Goal: Information Seeking & Learning: Understand process/instructions

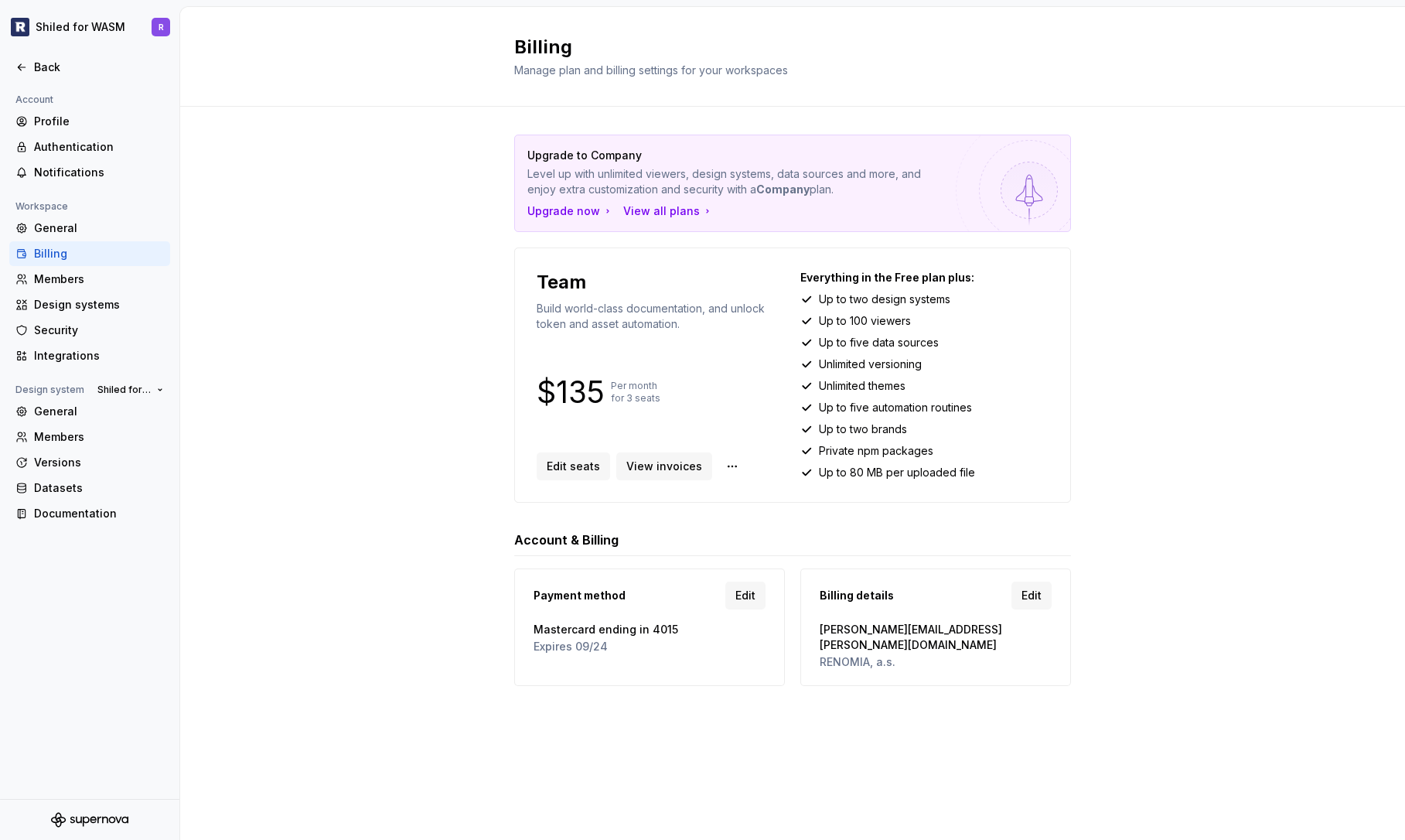
click at [1172, 267] on div "Upgrade to Company Level up with unlimited viewers, design systems, data source…" at bounding box center [792, 425] width 1225 height 638
click at [478, 417] on div "Upgrade to Company Level up with unlimited viewers, design systems, data source…" at bounding box center [792, 425] width 1225 height 638
click at [472, 423] on div "Upgrade to Company Level up with unlimited viewers, design systems, data source…" at bounding box center [792, 425] width 1225 height 638
click at [447, 441] on div "Upgrade to Company Level up with unlimited viewers, design systems, data source…" at bounding box center [792, 425] width 1225 height 638
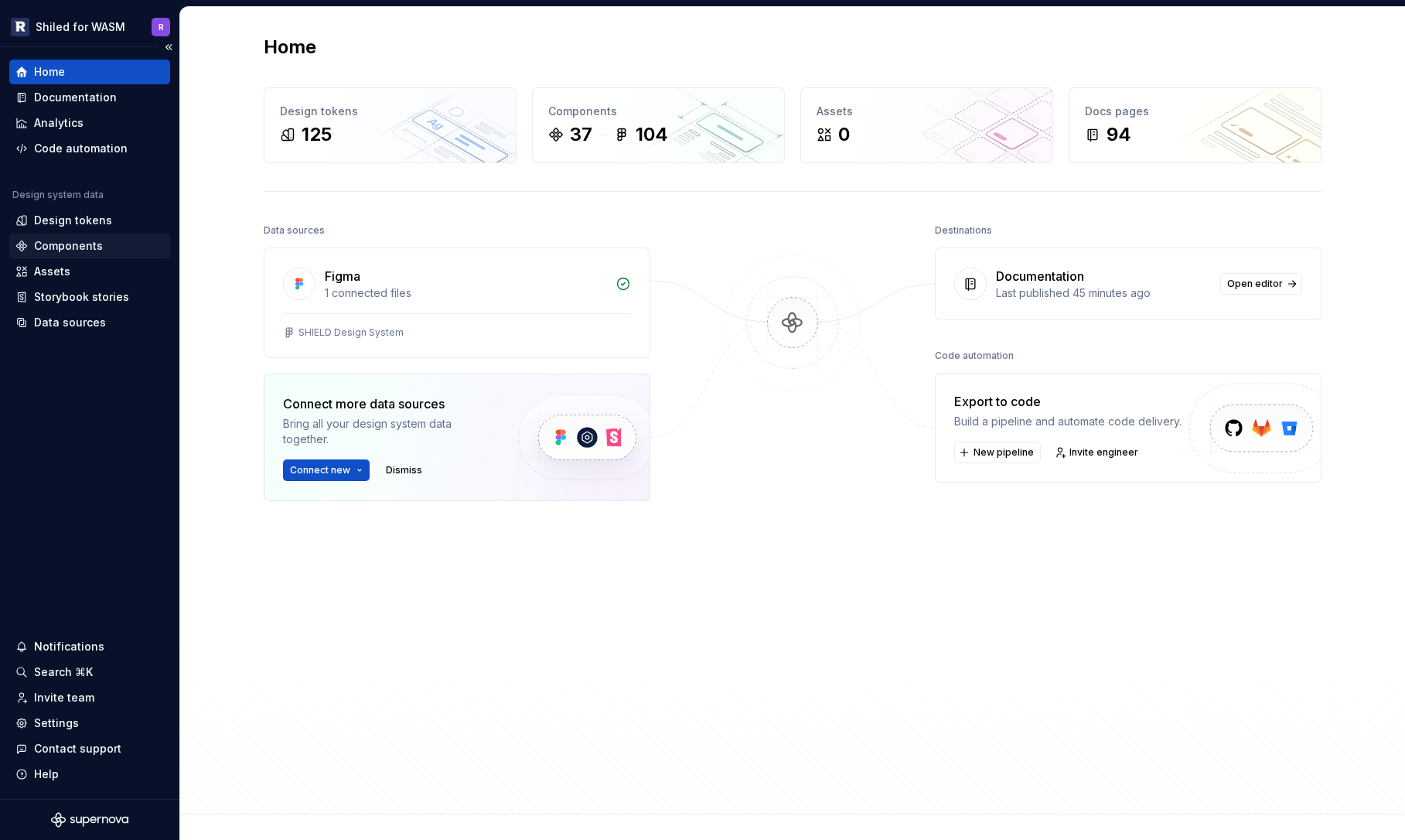
click at [72, 243] on div "Components" at bounding box center [68, 245] width 69 height 16
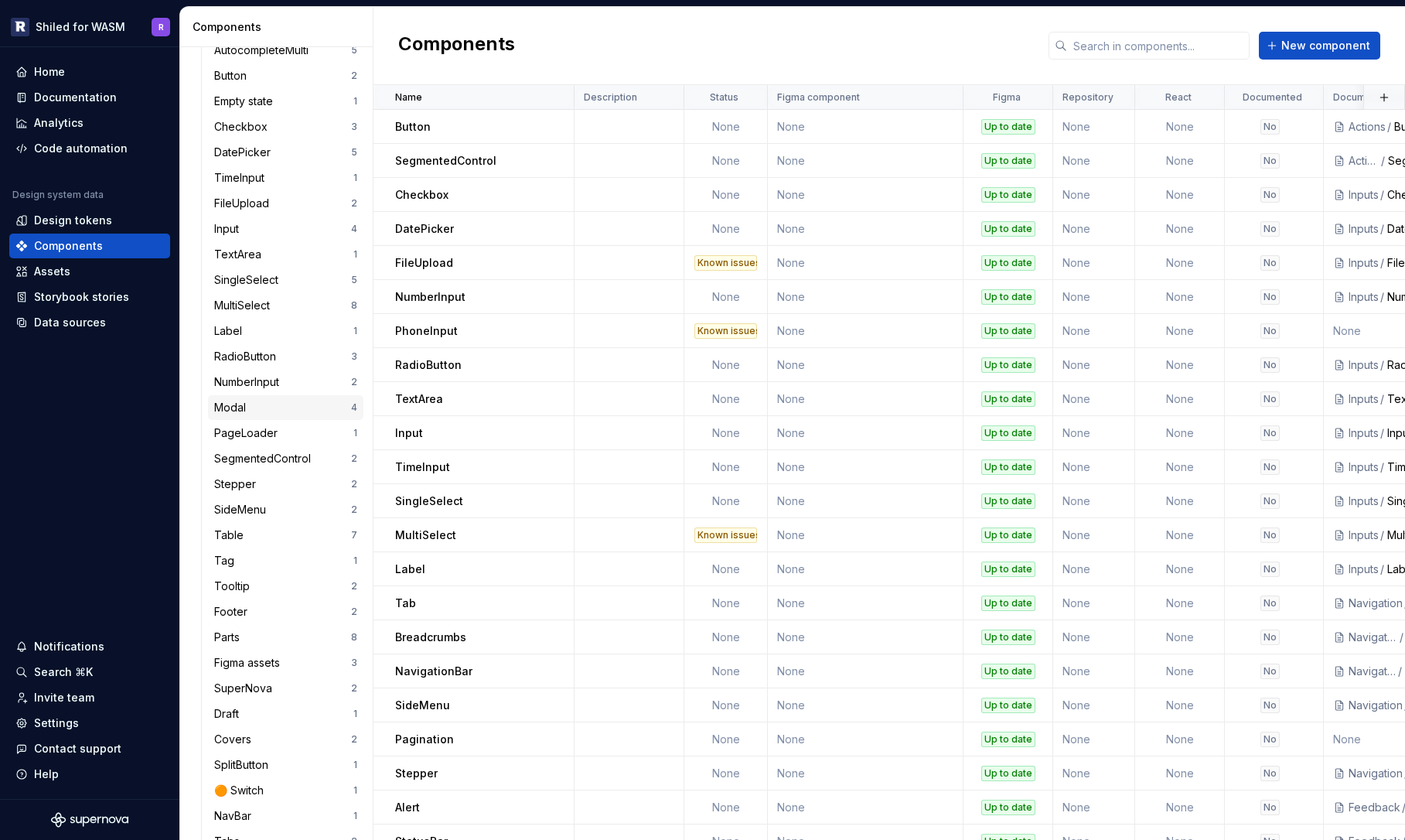
scroll to position [390, 0]
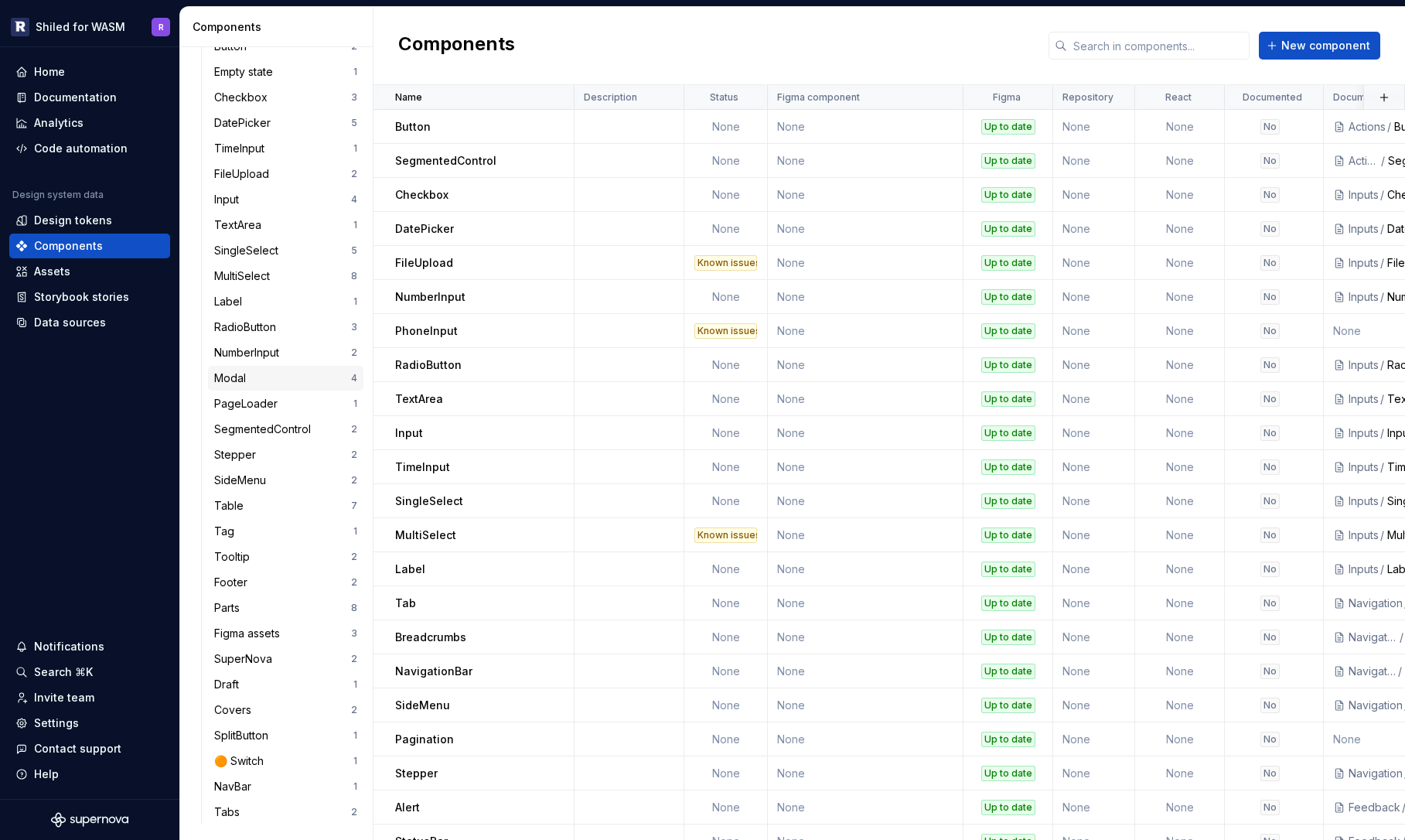
click at [251, 375] on div "Modal" at bounding box center [233, 378] width 38 height 16
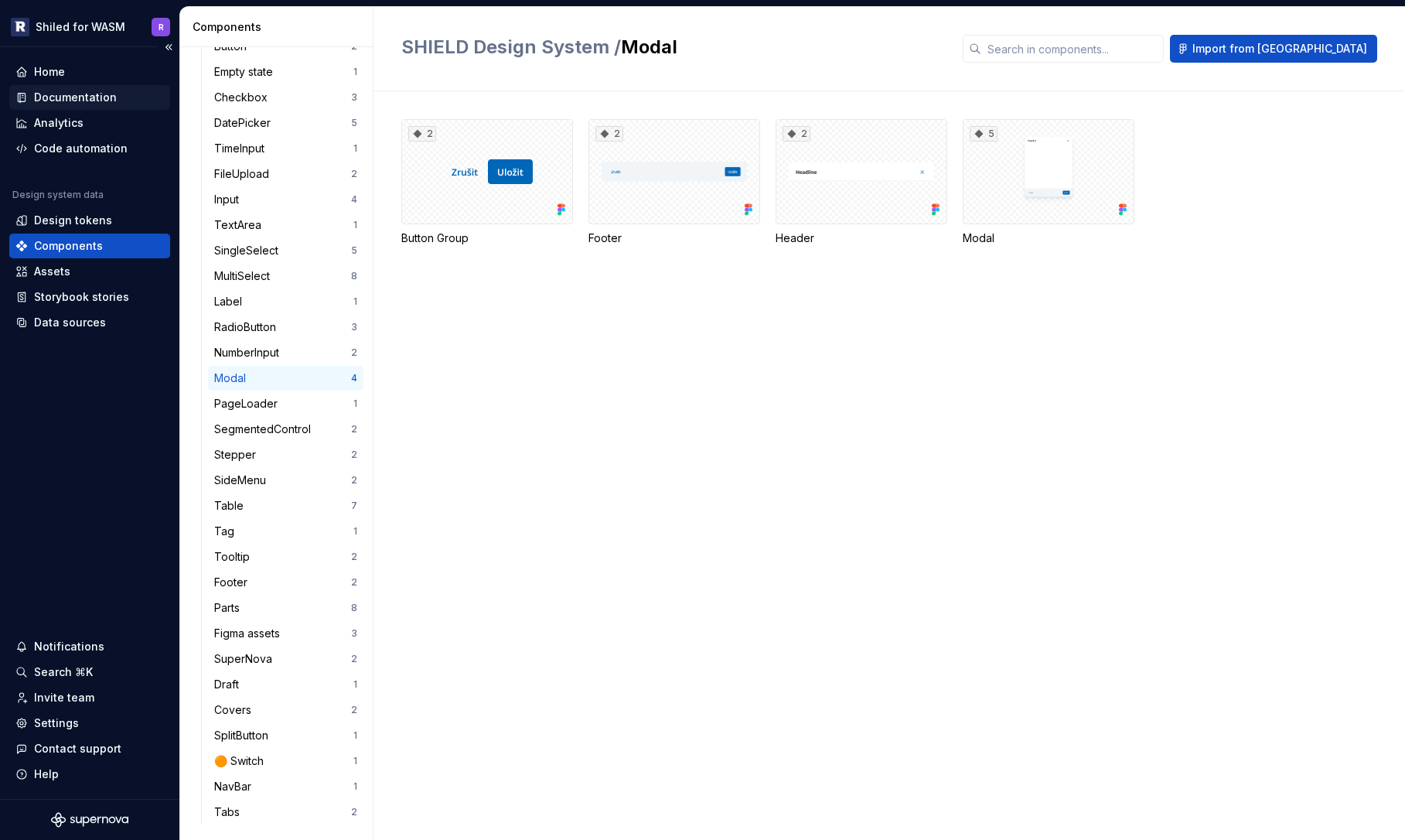
click at [67, 100] on div "Documentation" at bounding box center [75, 97] width 83 height 16
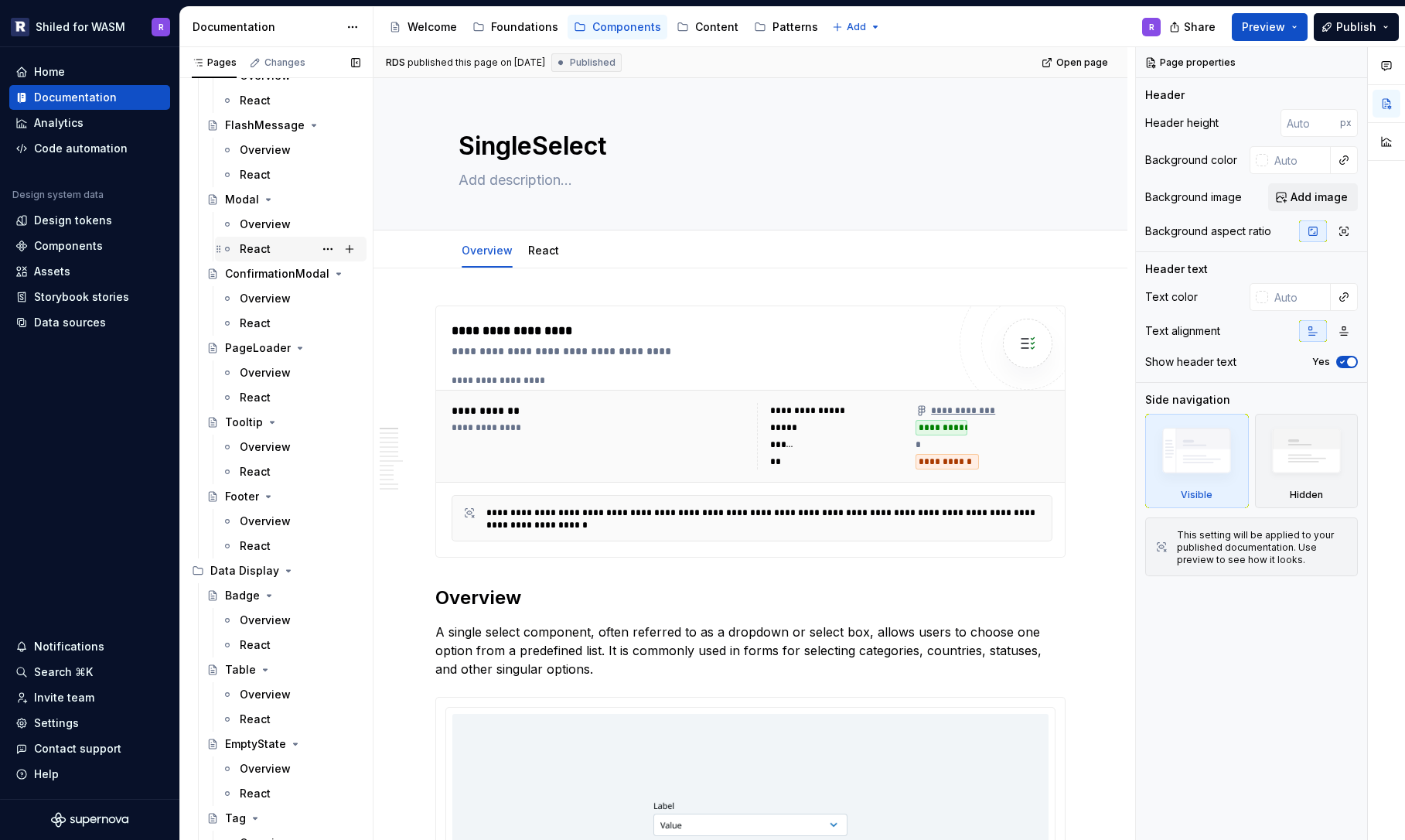
scroll to position [1990, 0]
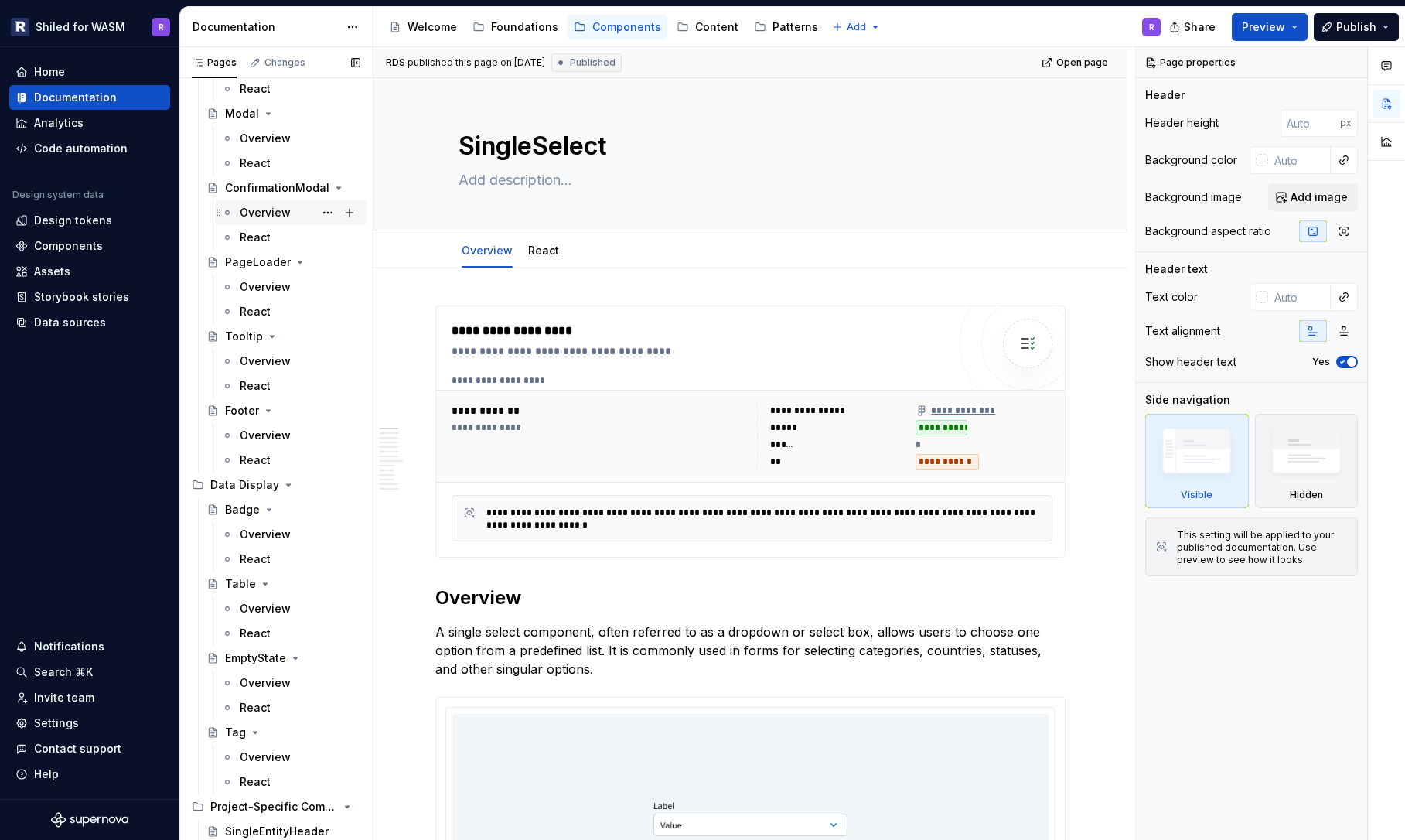
click at [275, 213] on div "Overview" at bounding box center [265, 213] width 51 height 16
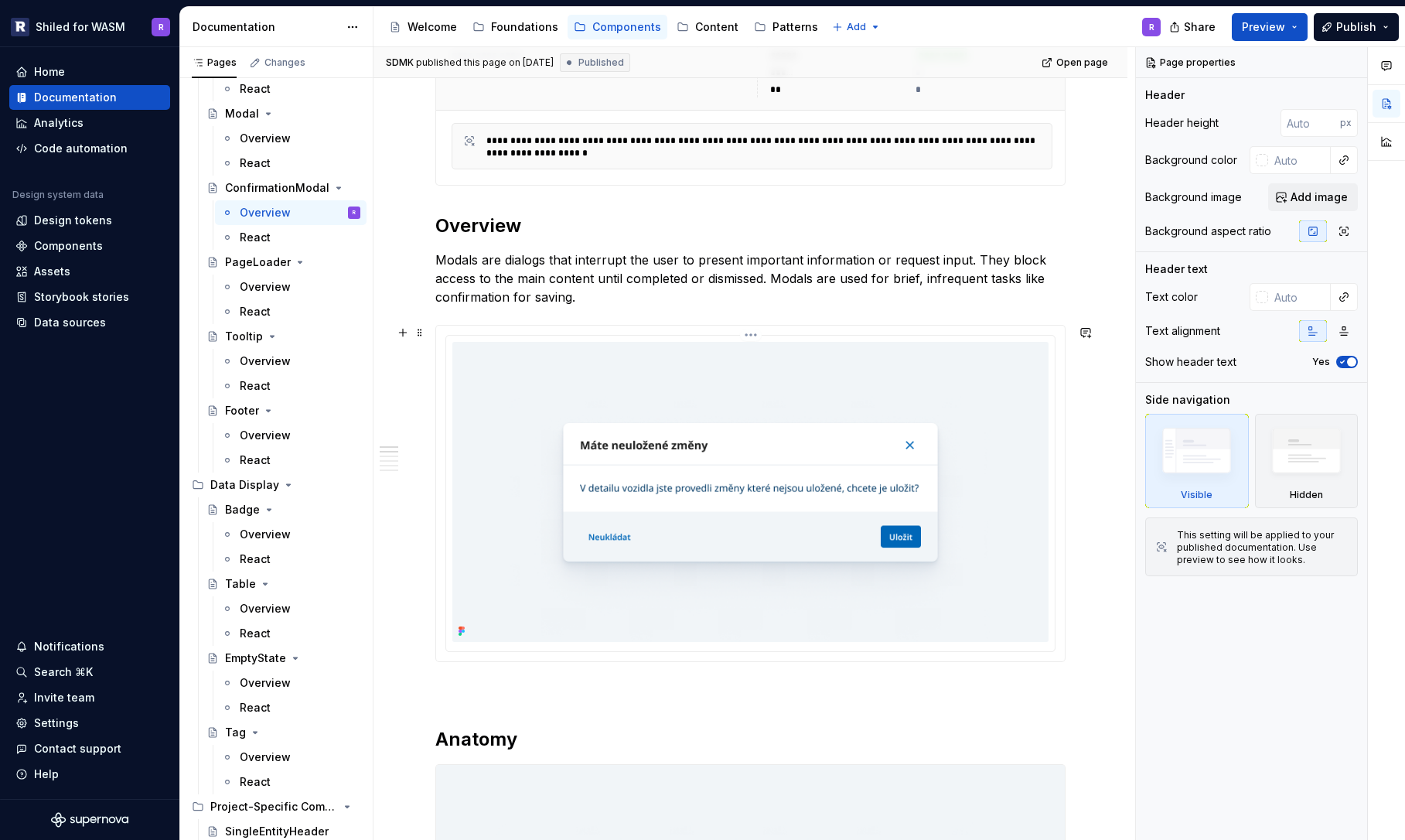
scroll to position [799, 0]
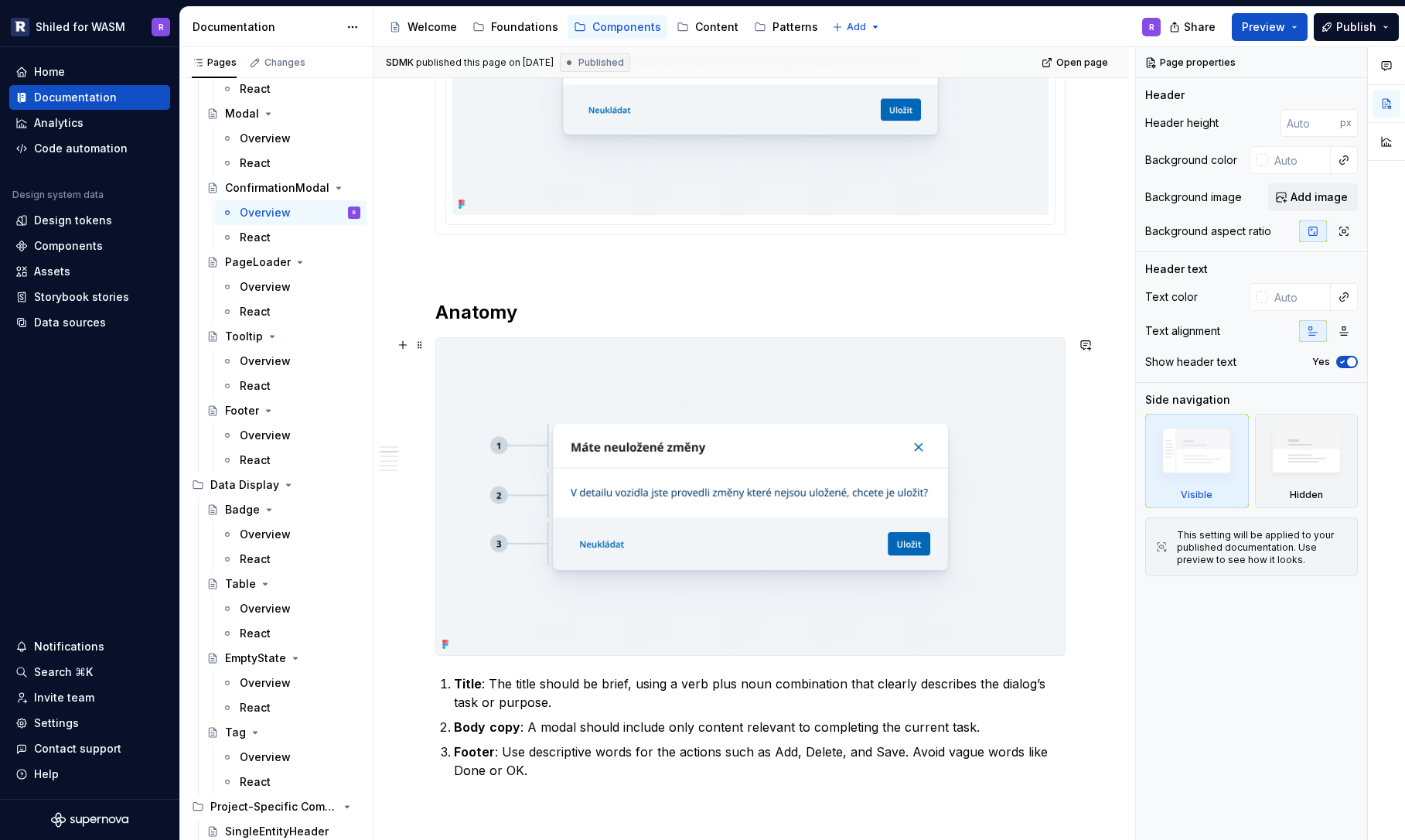
click at [573, 364] on img at bounding box center [751, 495] width 628 height 316
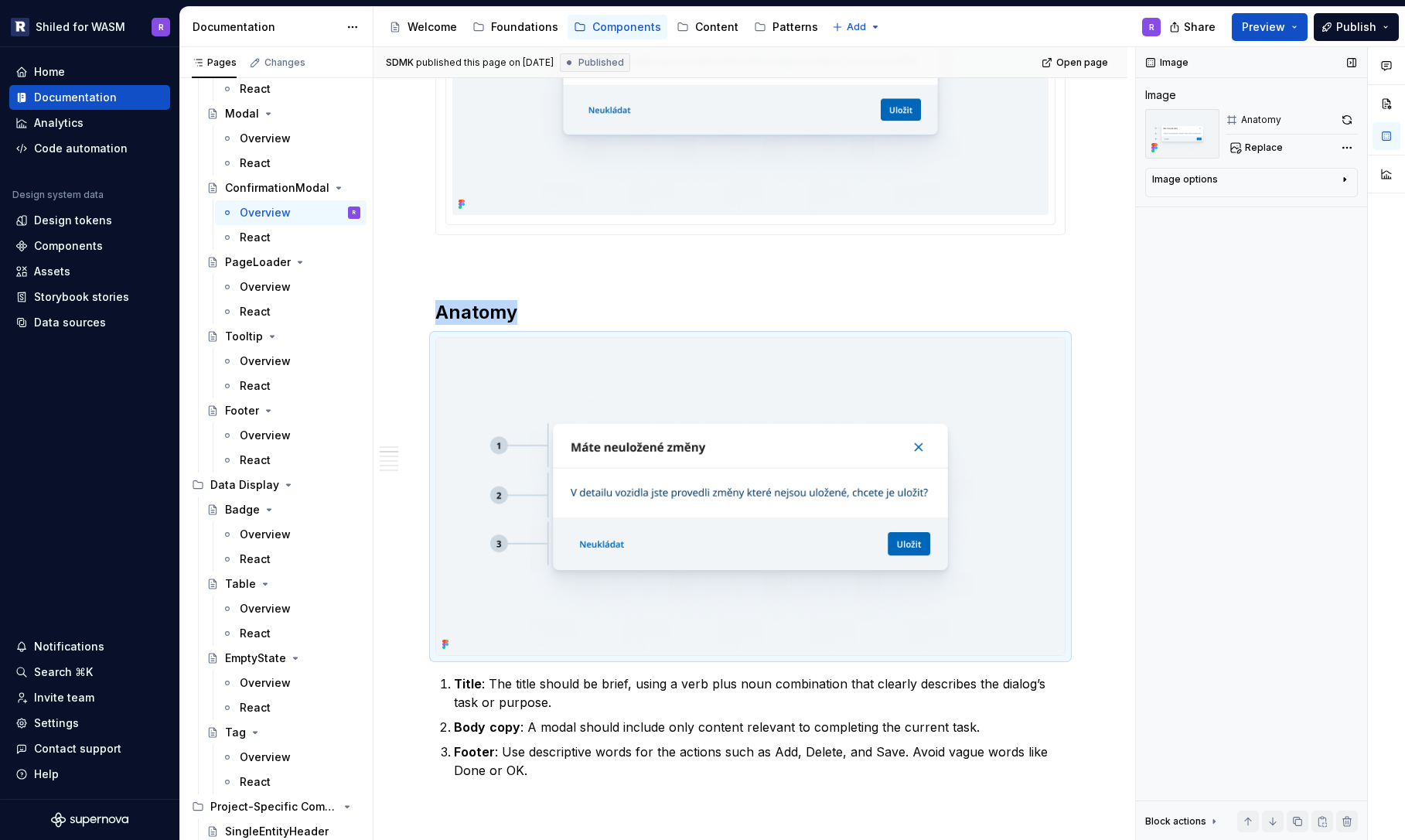
click at [1350, 174] on icon "button" at bounding box center [1344, 179] width 12 height 12
click at [1343, 174] on icon "button" at bounding box center [1344, 179] width 12 height 12
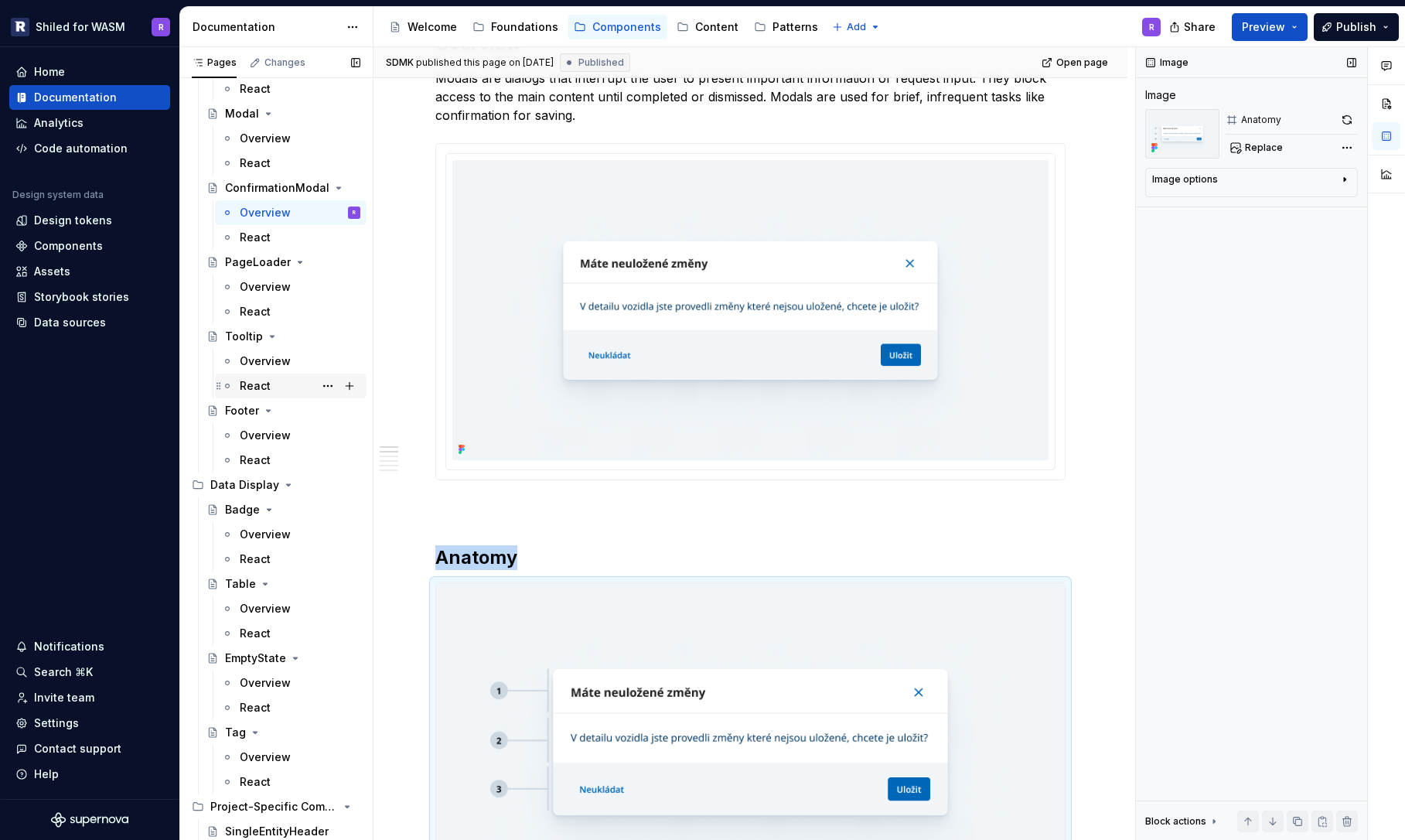
scroll to position [1748, 0]
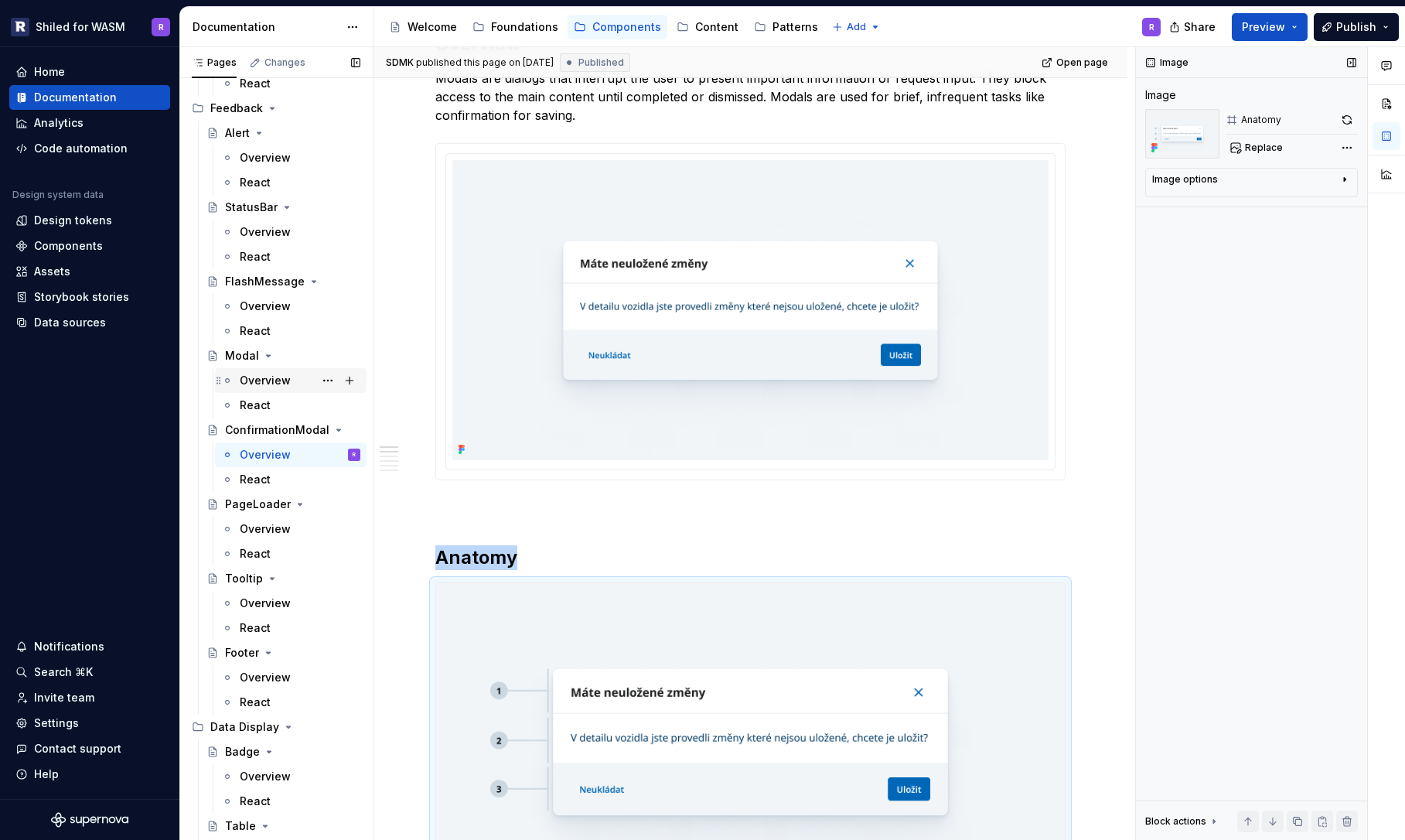
click at [256, 374] on div "Overview" at bounding box center [265, 380] width 51 height 16
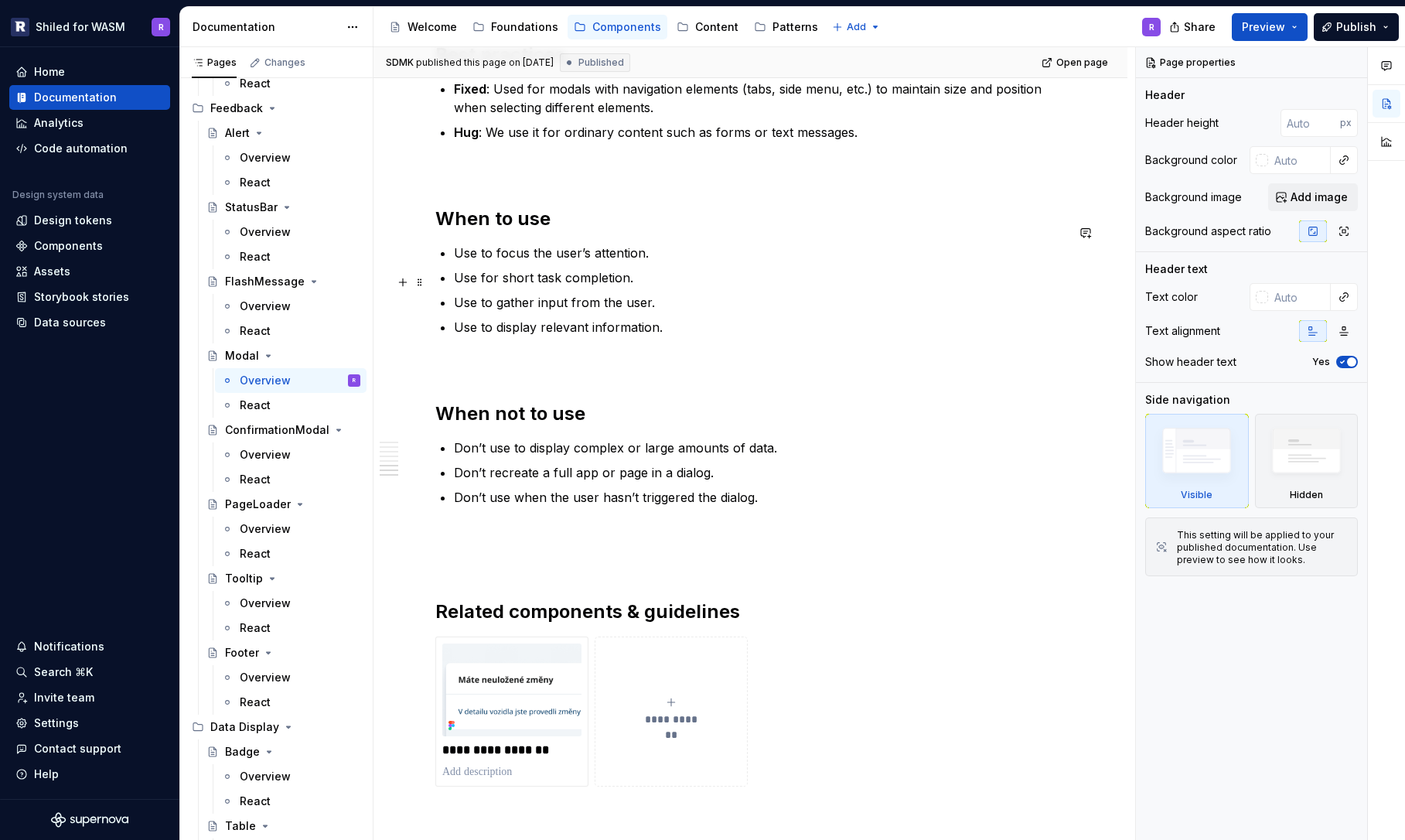
scroll to position [3046, 0]
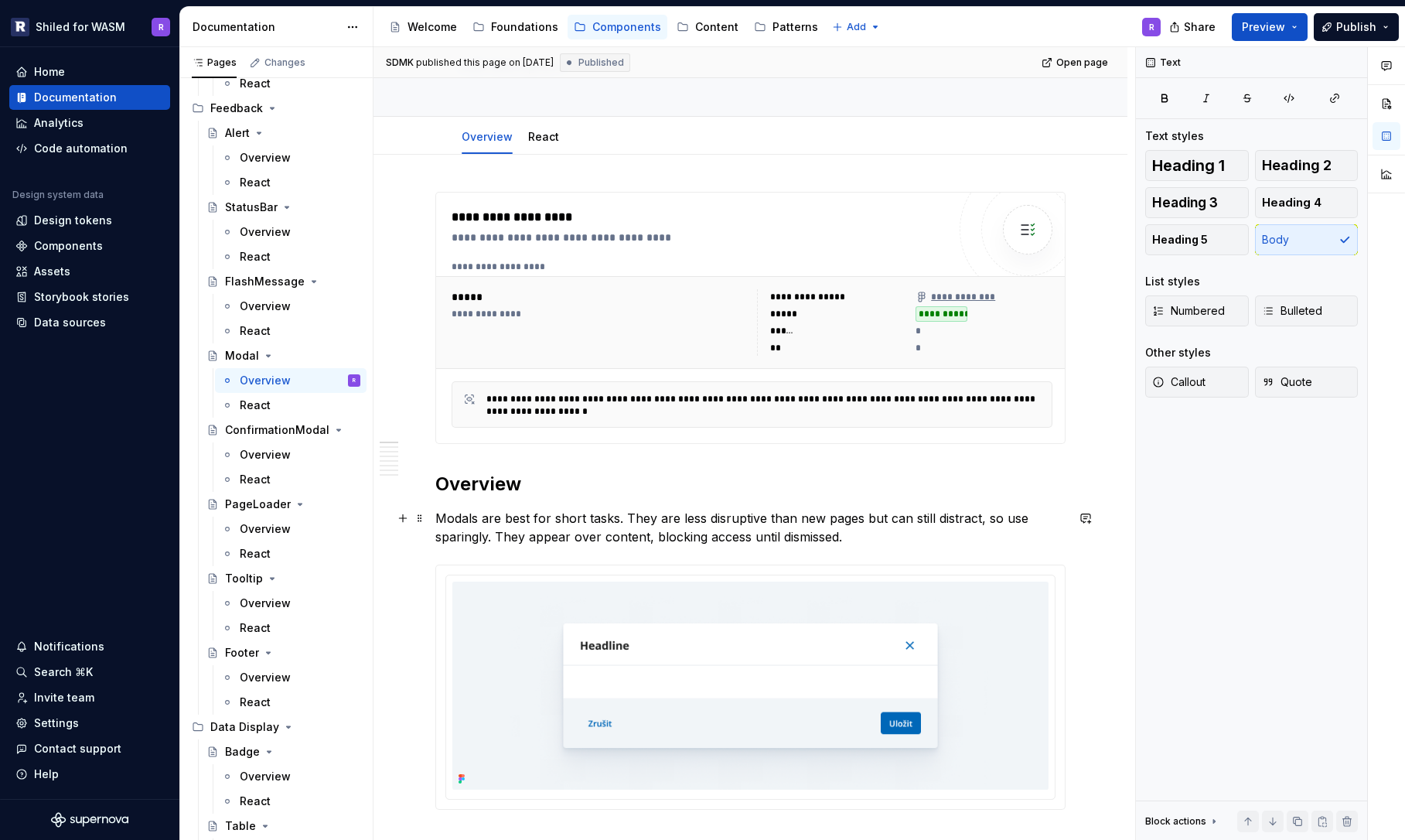
scroll to position [0, 0]
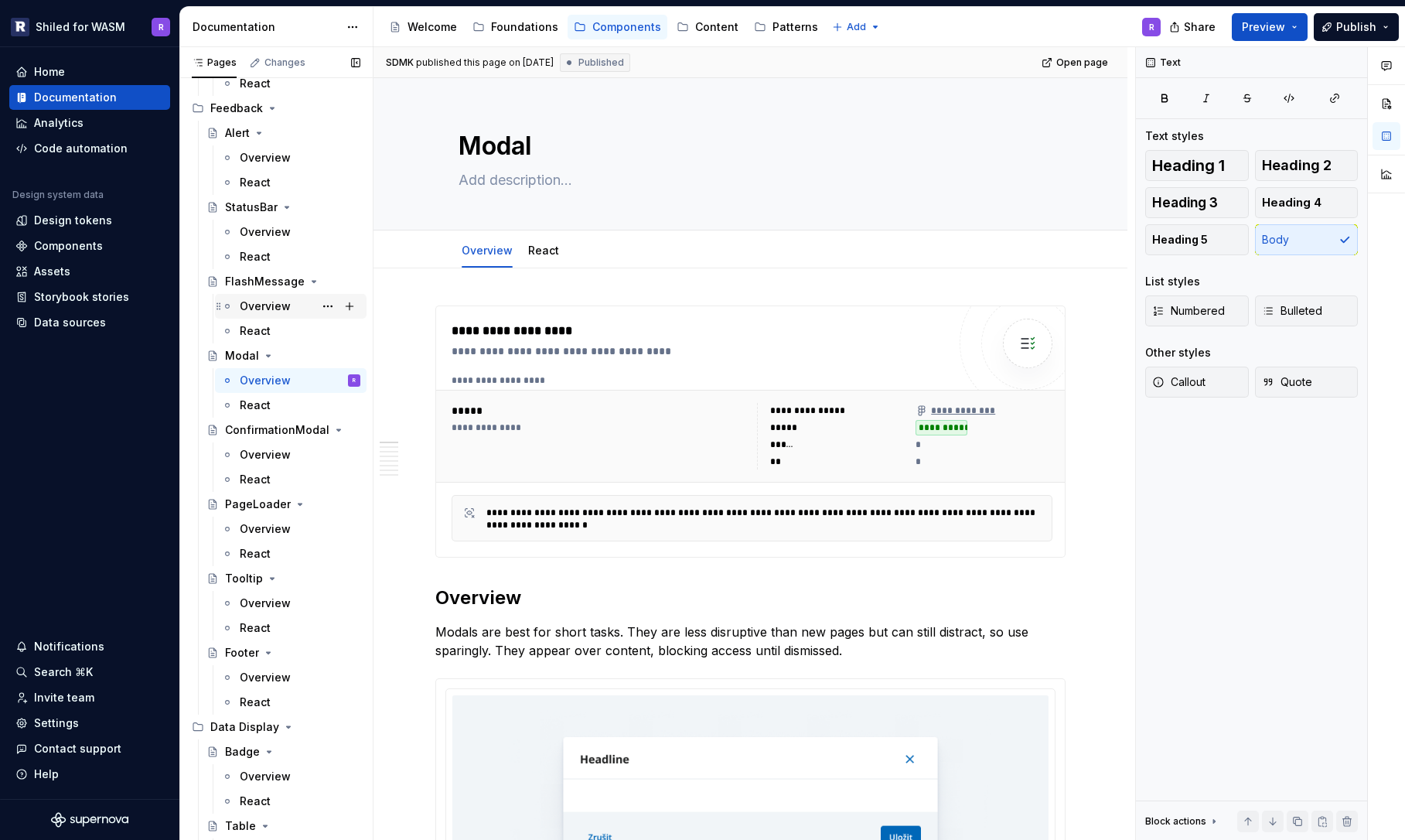
click at [269, 305] on div "Overview" at bounding box center [265, 306] width 51 height 16
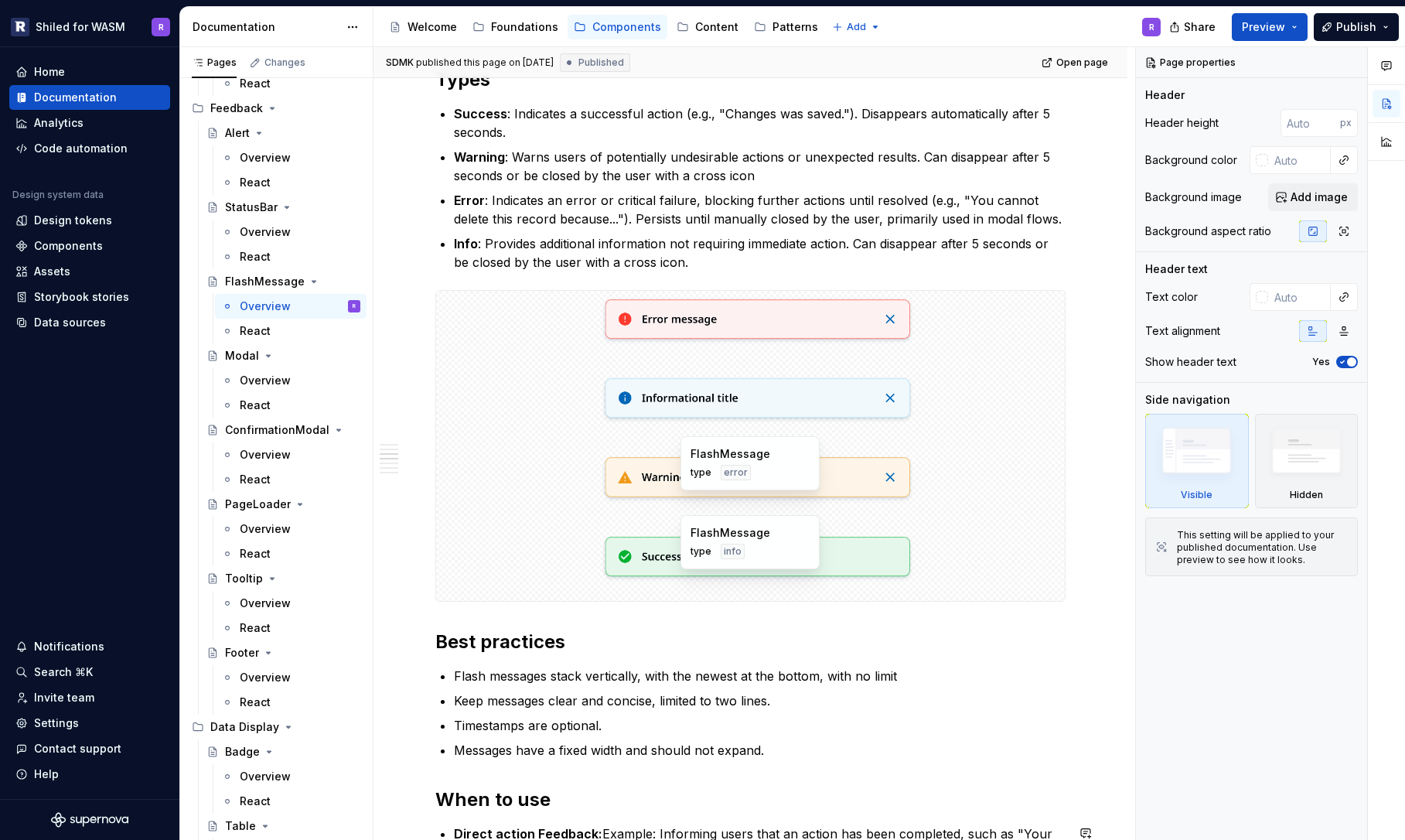
scroll to position [1100, 0]
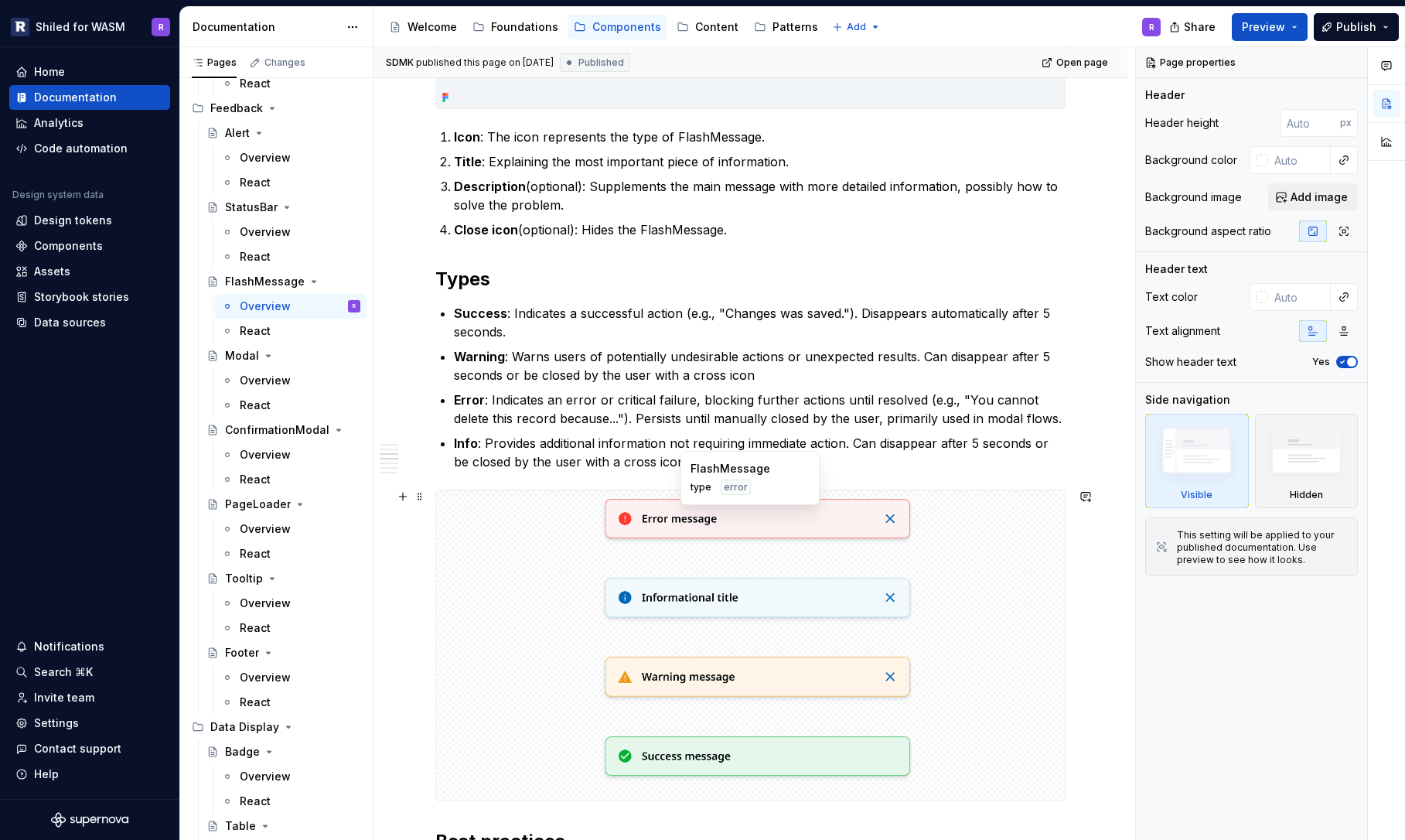
click at [509, 561] on div at bounding box center [751, 527] width 628 height 73
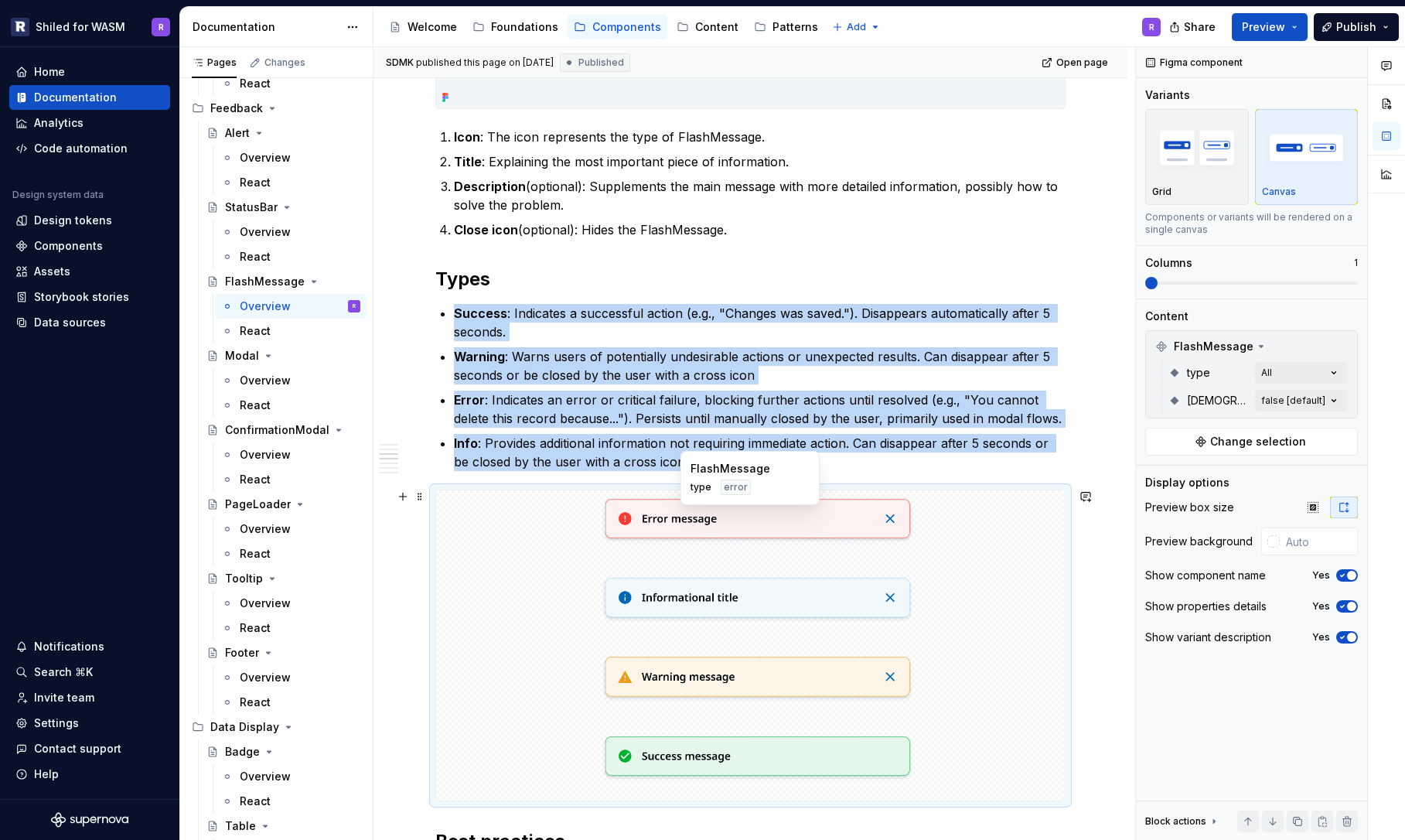
click at [726, 545] on img at bounding box center [751, 526] width 328 height 61
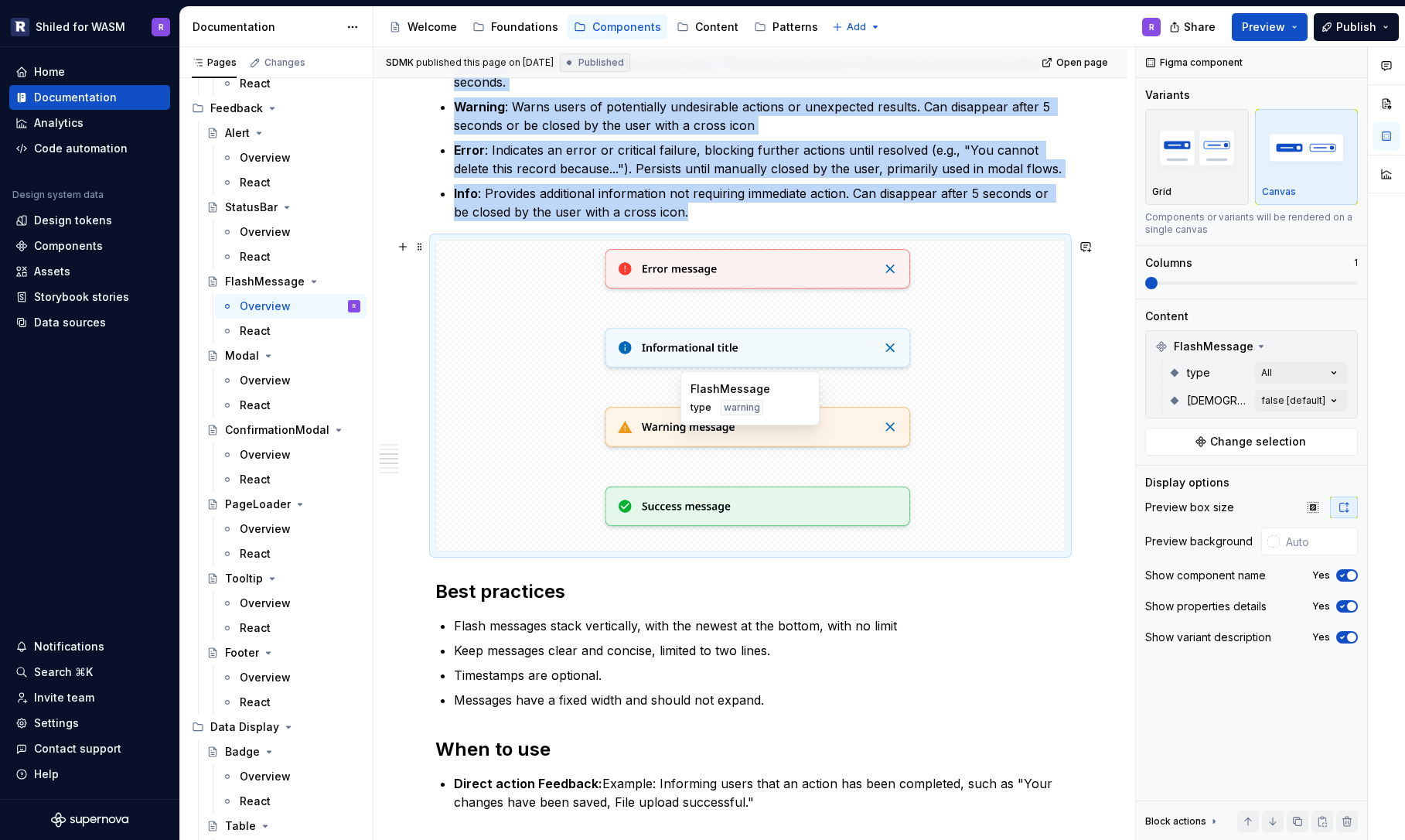
scroll to position [1301, 0]
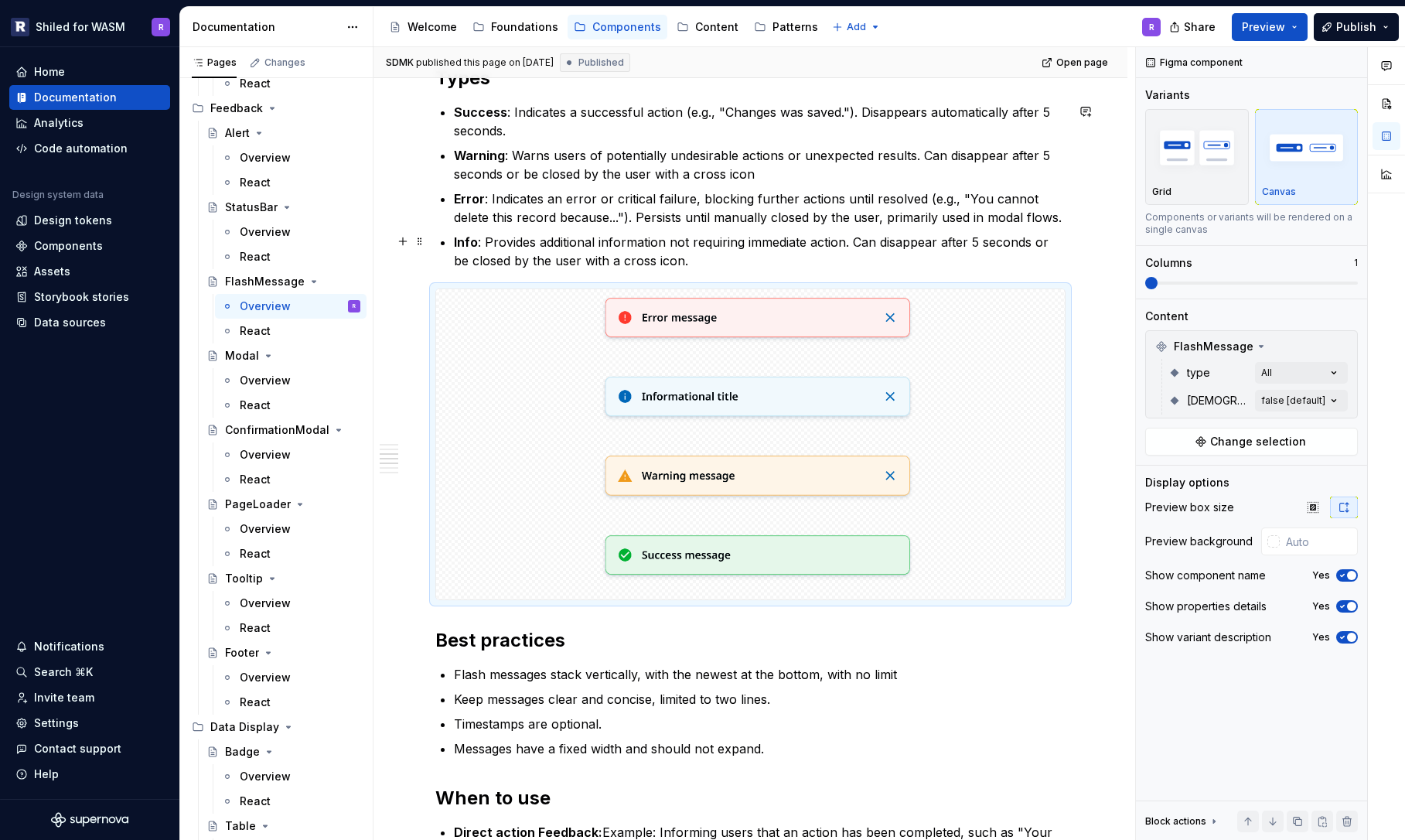
click at [976, 242] on p "Info : Provides additional information not requiring immediate action. Can disa…" at bounding box center [760, 252] width 612 height 37
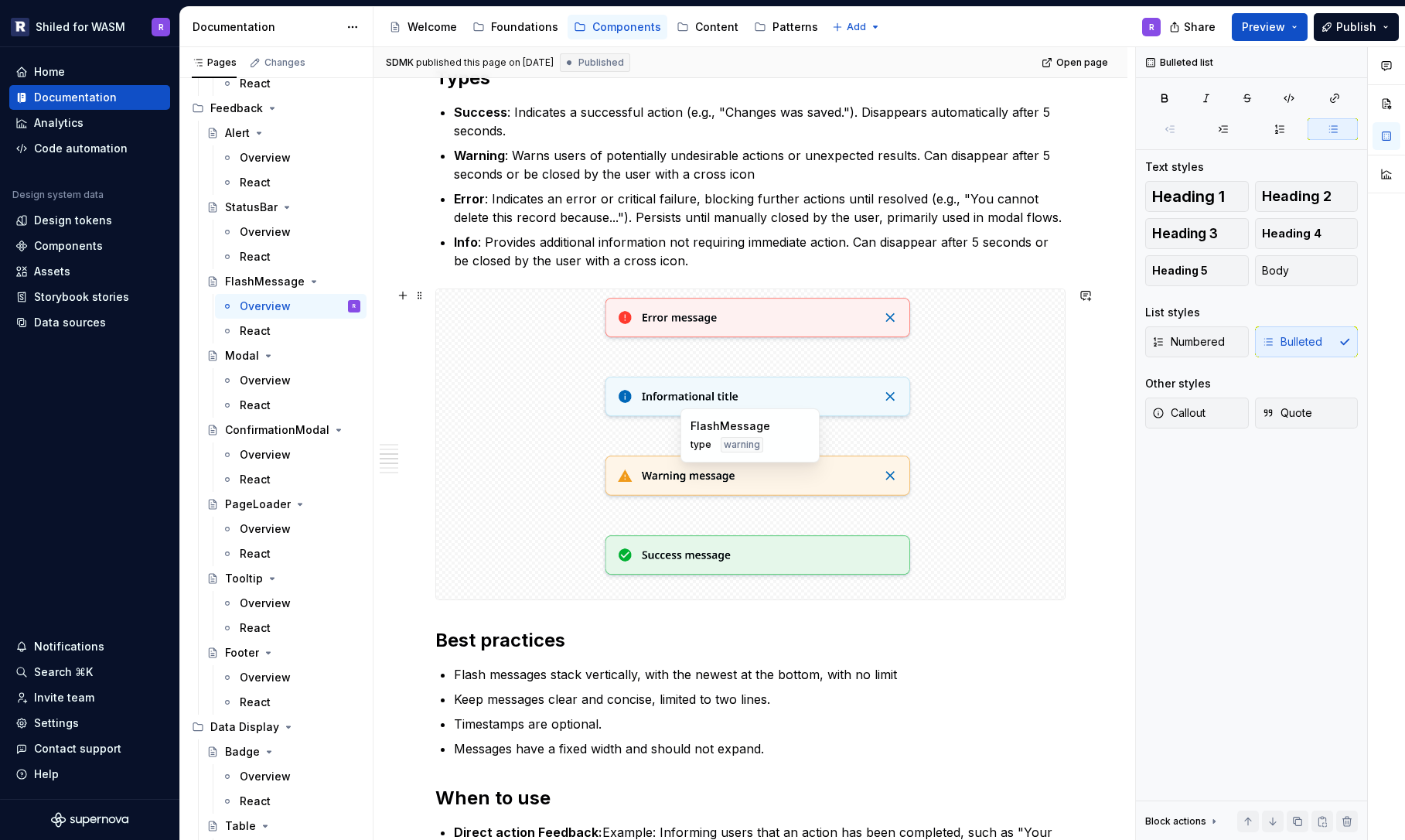
click at [813, 481] on img at bounding box center [751, 483] width 328 height 61
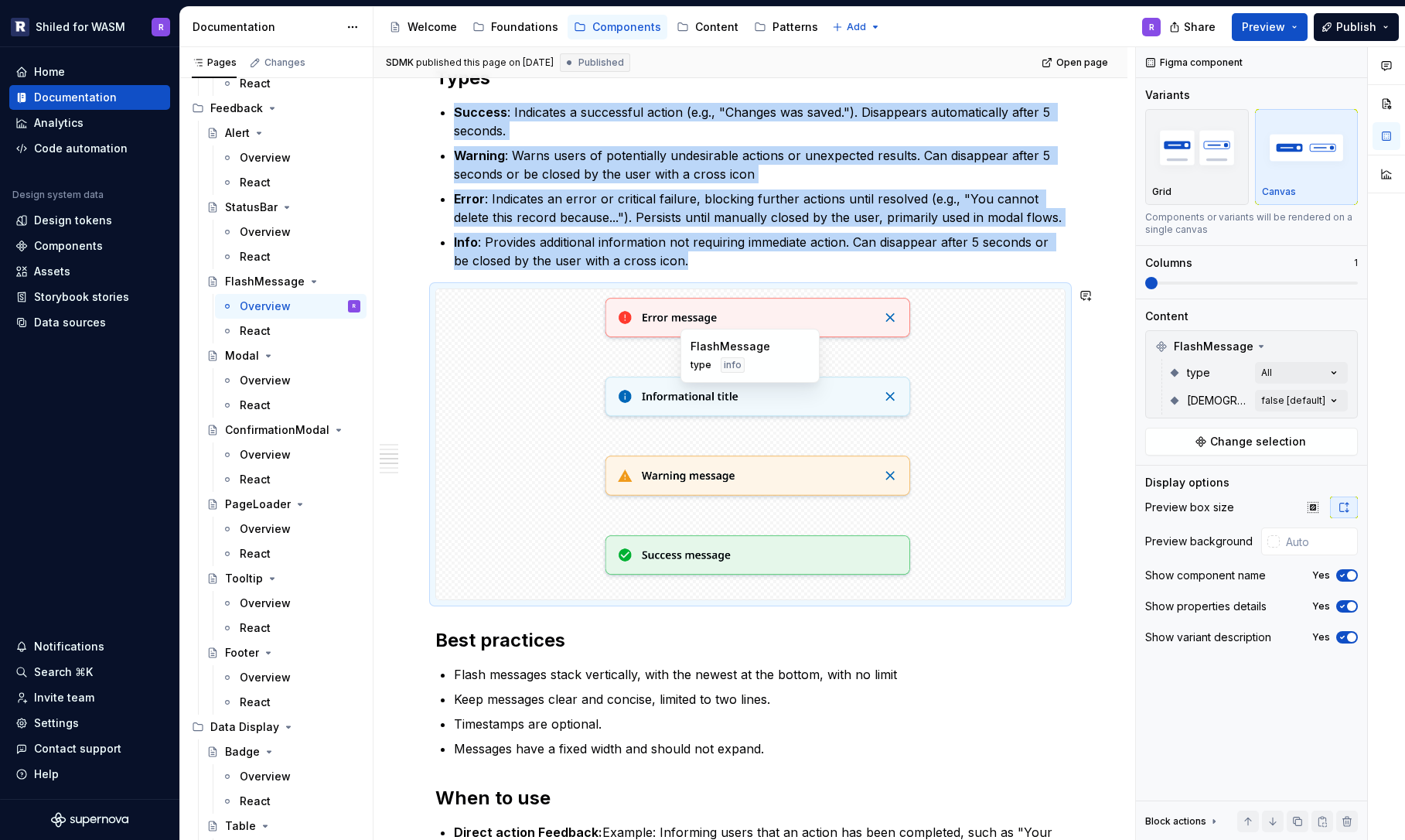
scroll to position [838, 0]
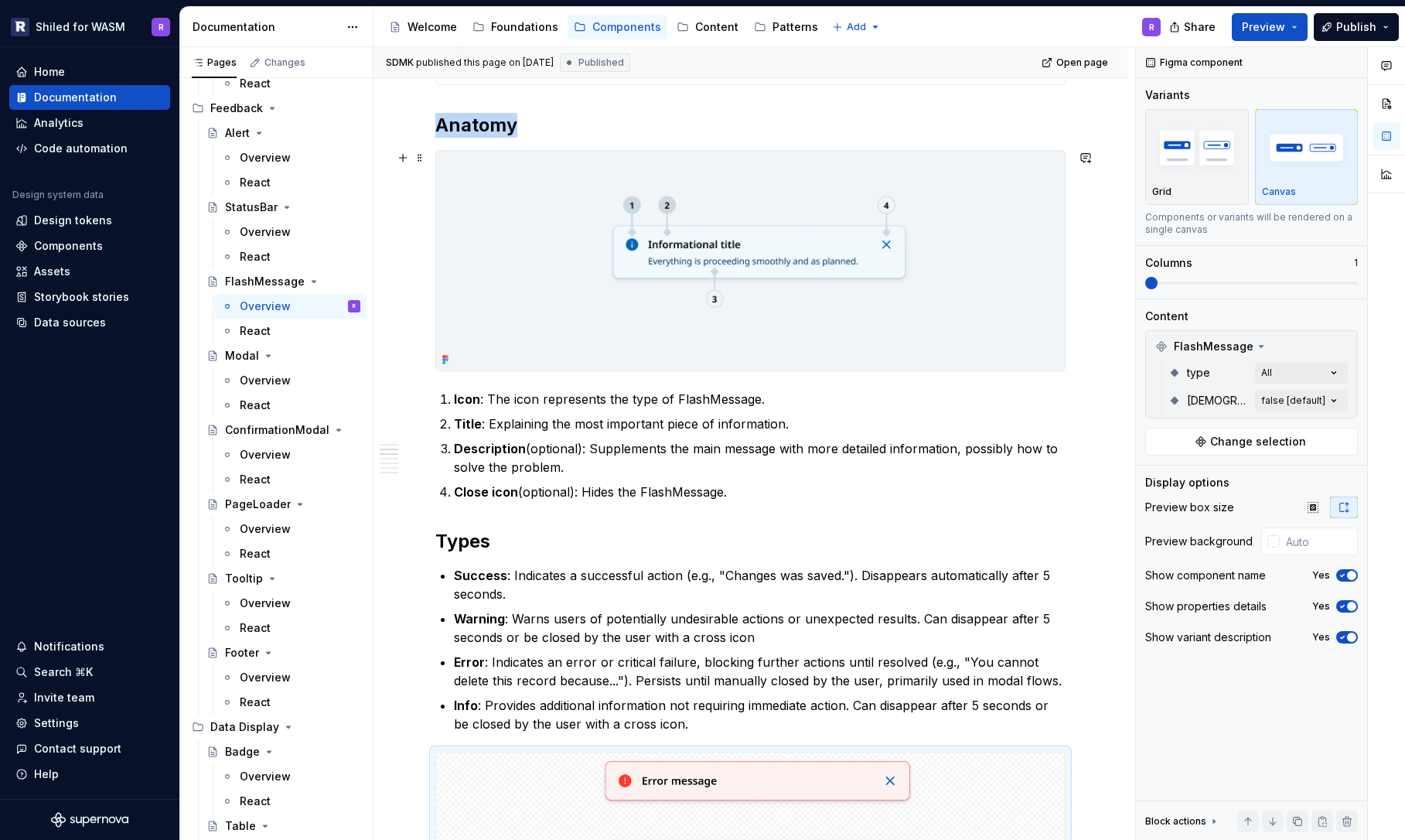
click at [658, 304] on img at bounding box center [751, 261] width 628 height 220
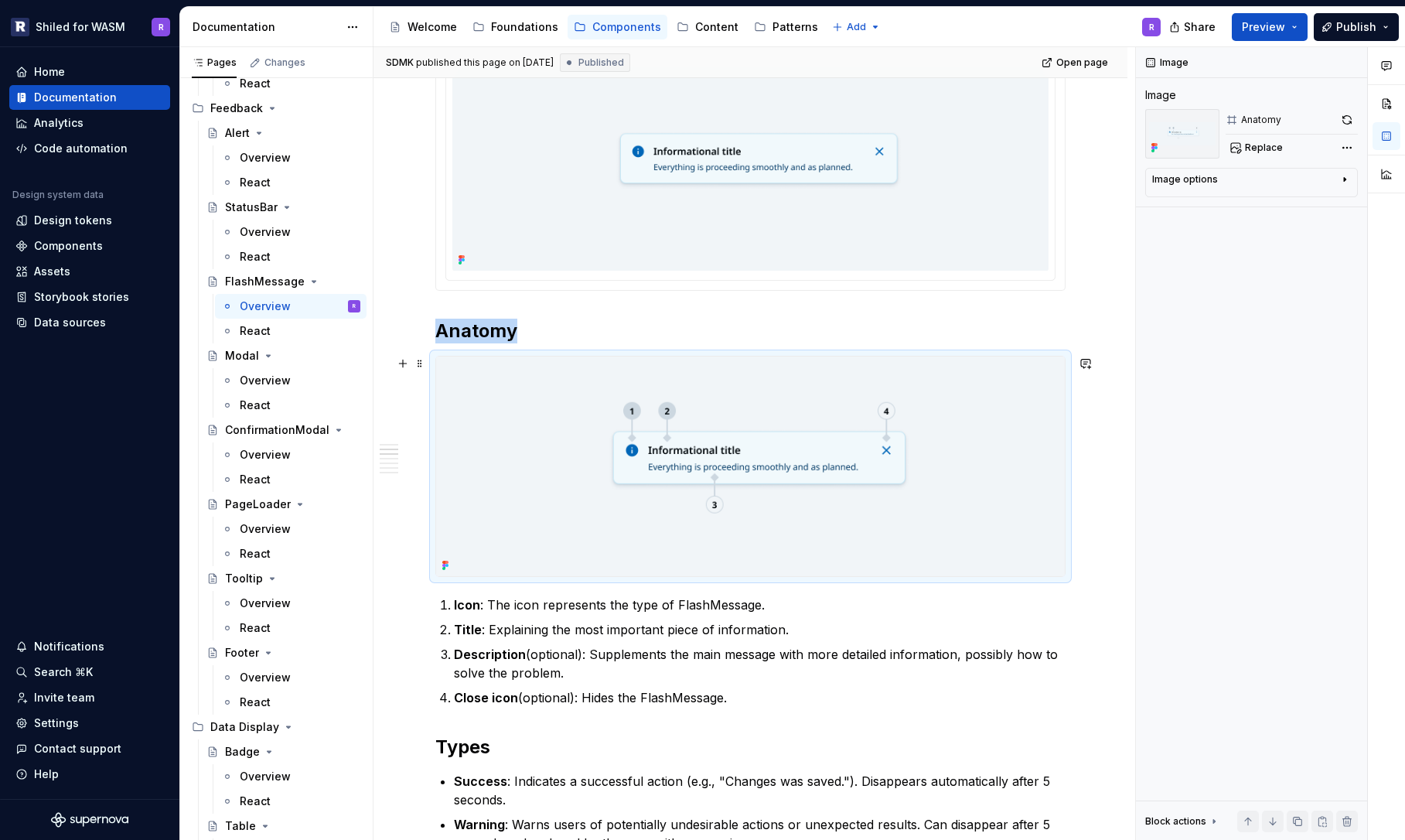
scroll to position [419, 0]
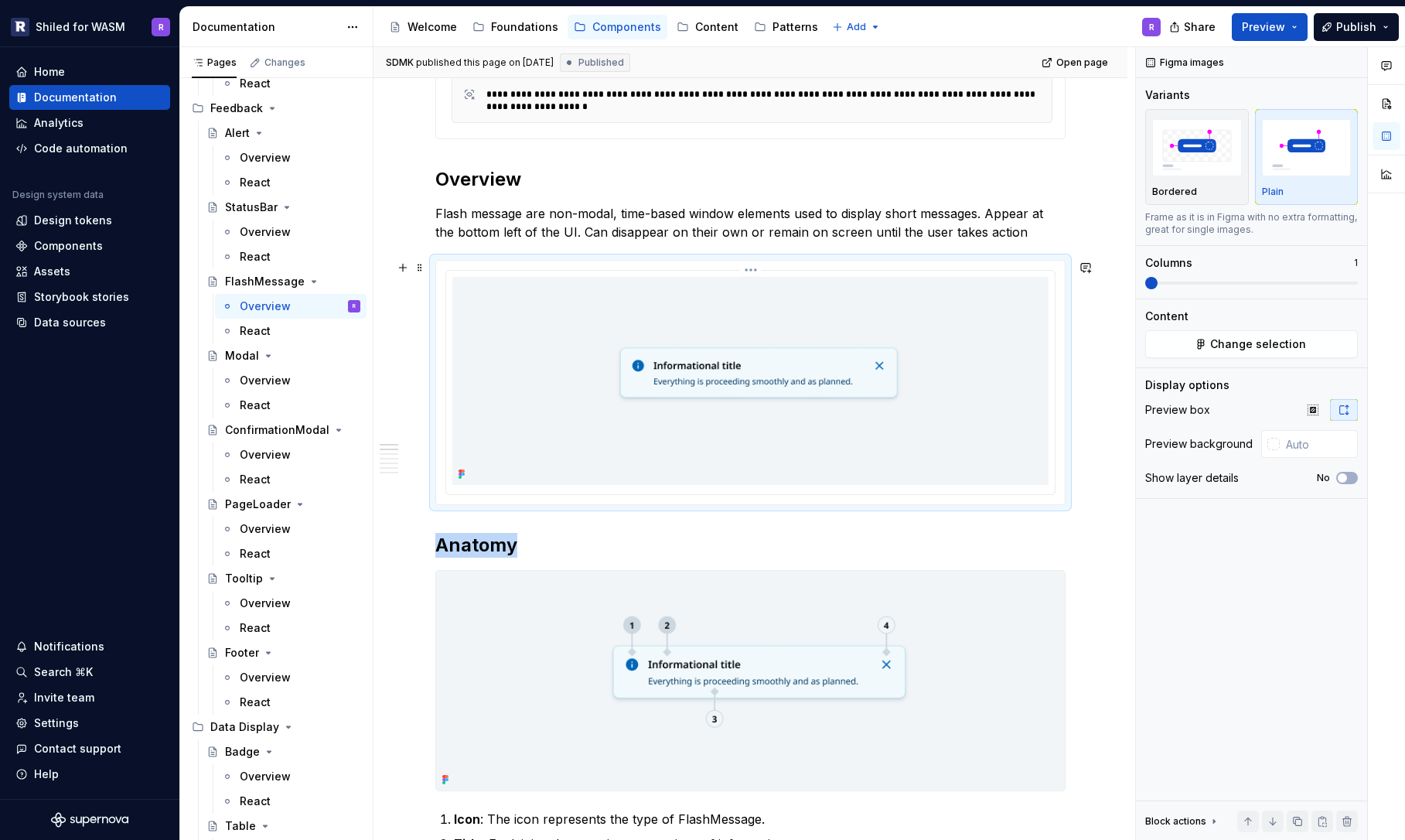
click at [764, 369] on img at bounding box center [750, 380] width 596 height 208
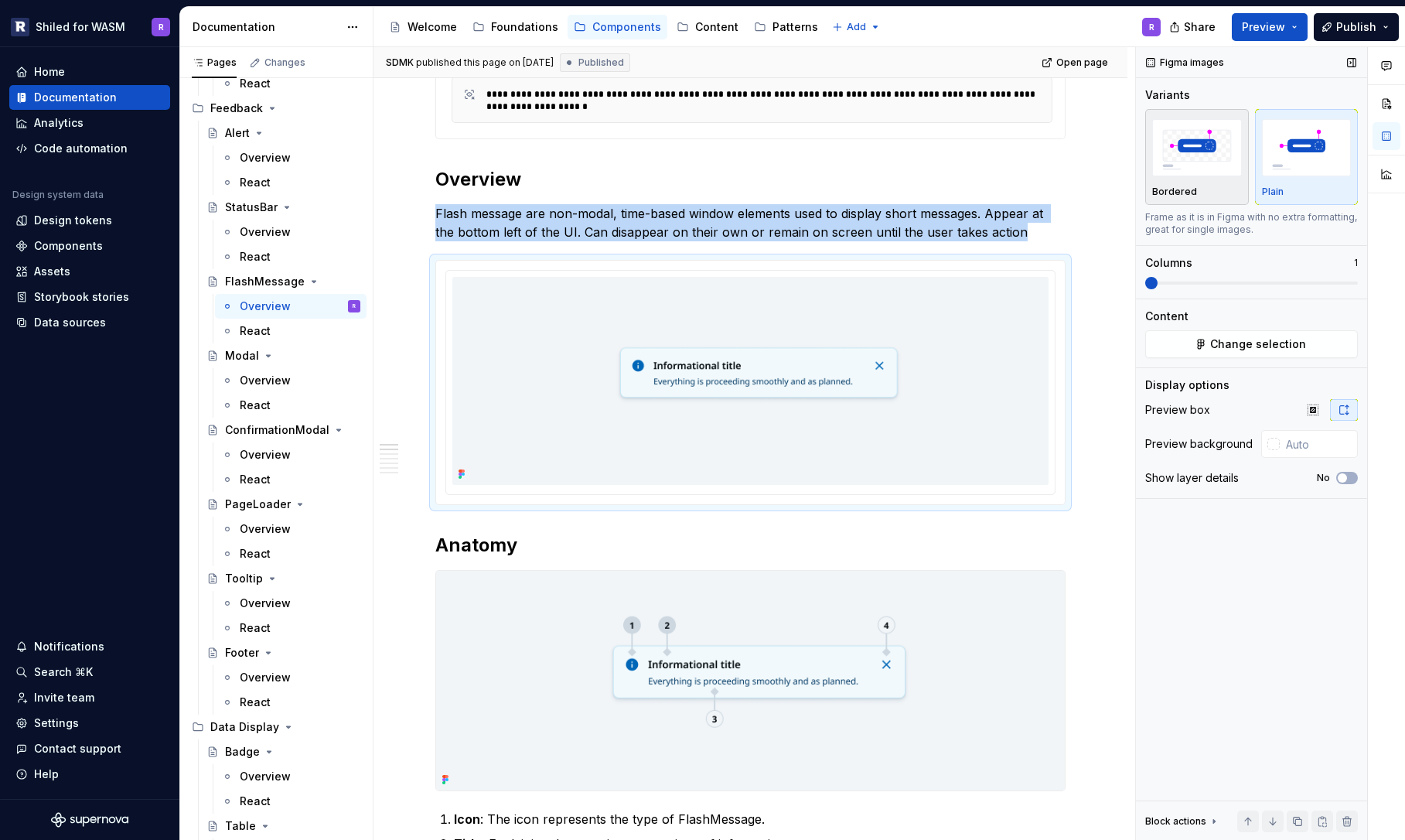
click at [1200, 156] on img "button" at bounding box center [1197, 147] width 90 height 57
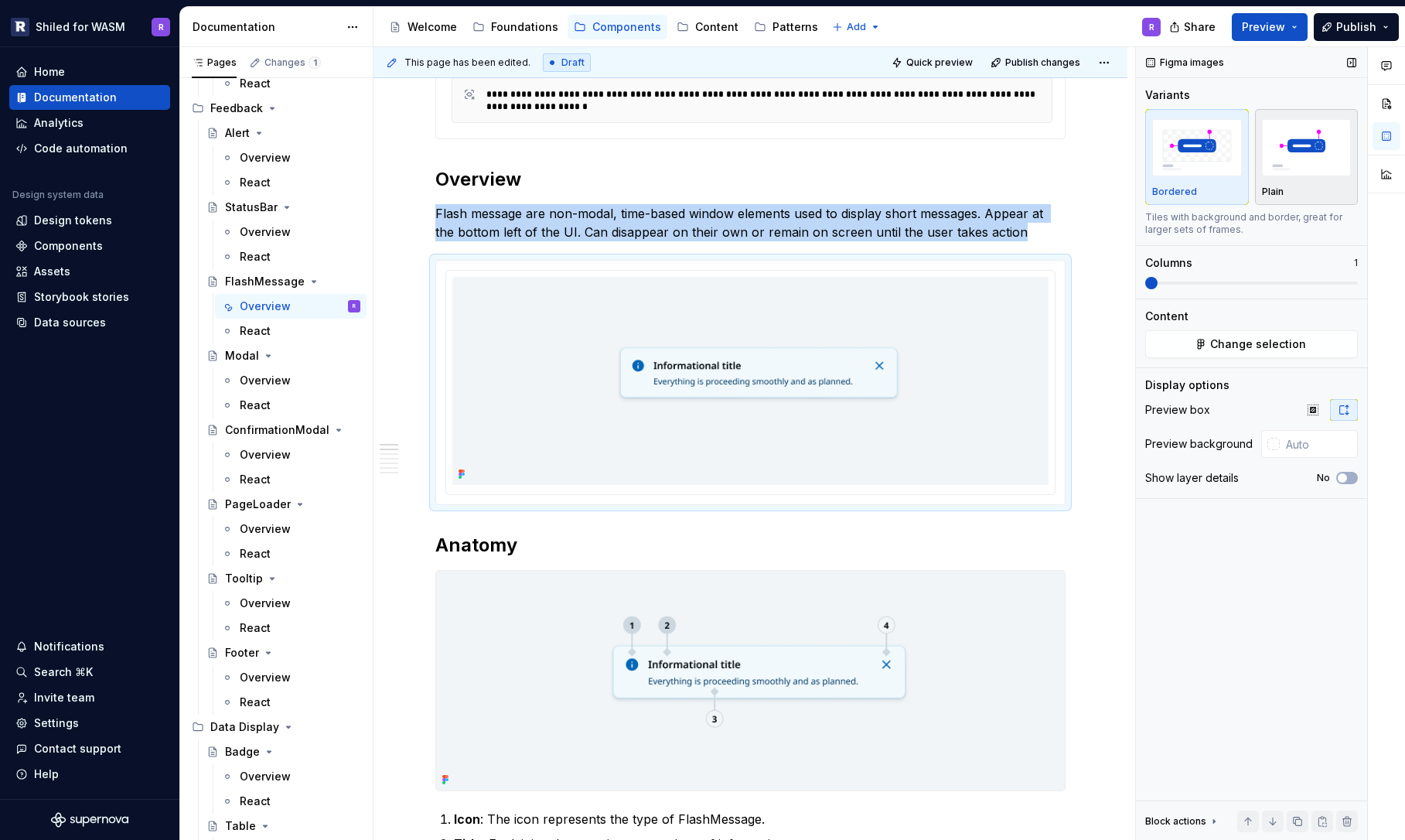
click at [1314, 160] on img "button" at bounding box center [1306, 147] width 90 height 57
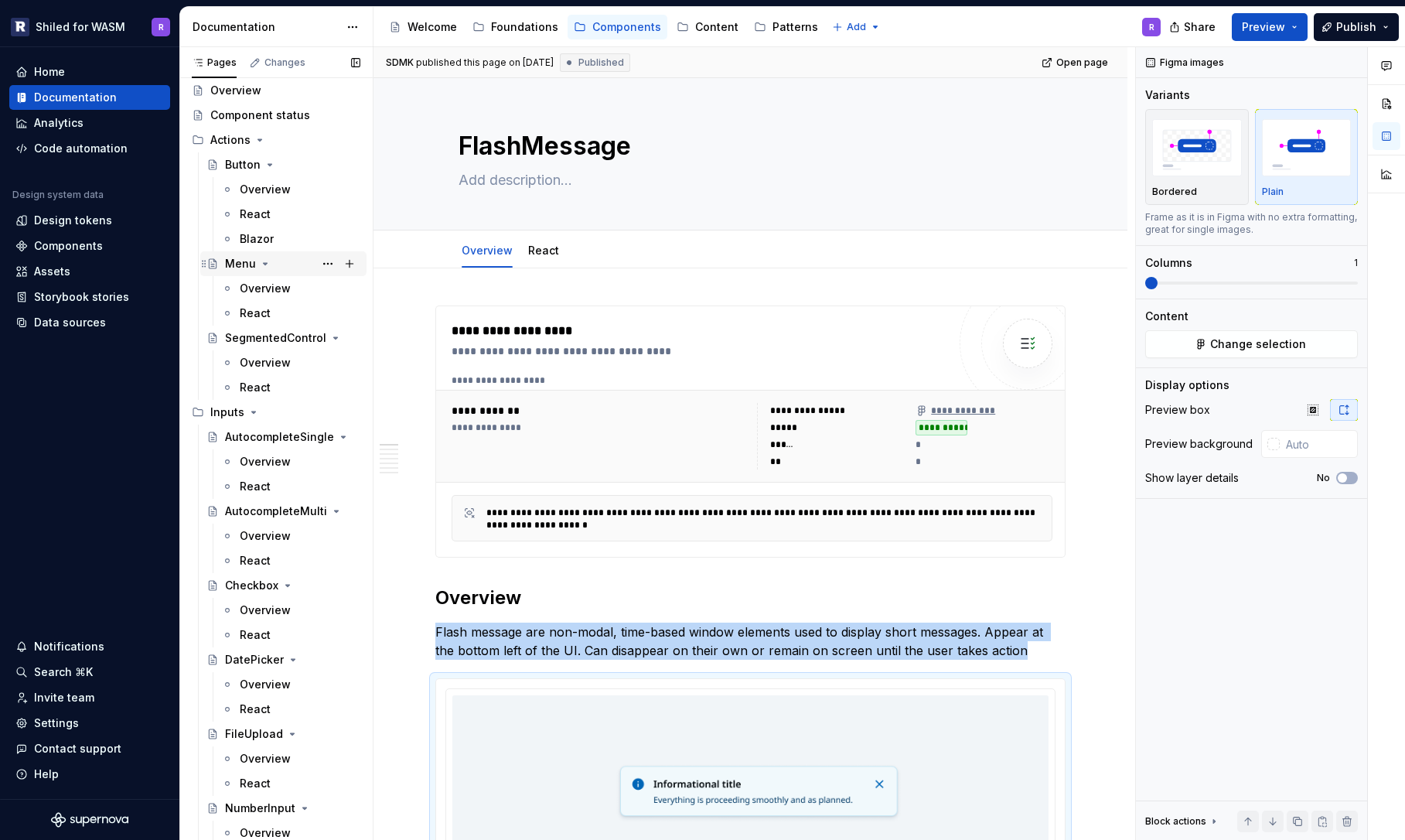
scroll to position [0, 0]
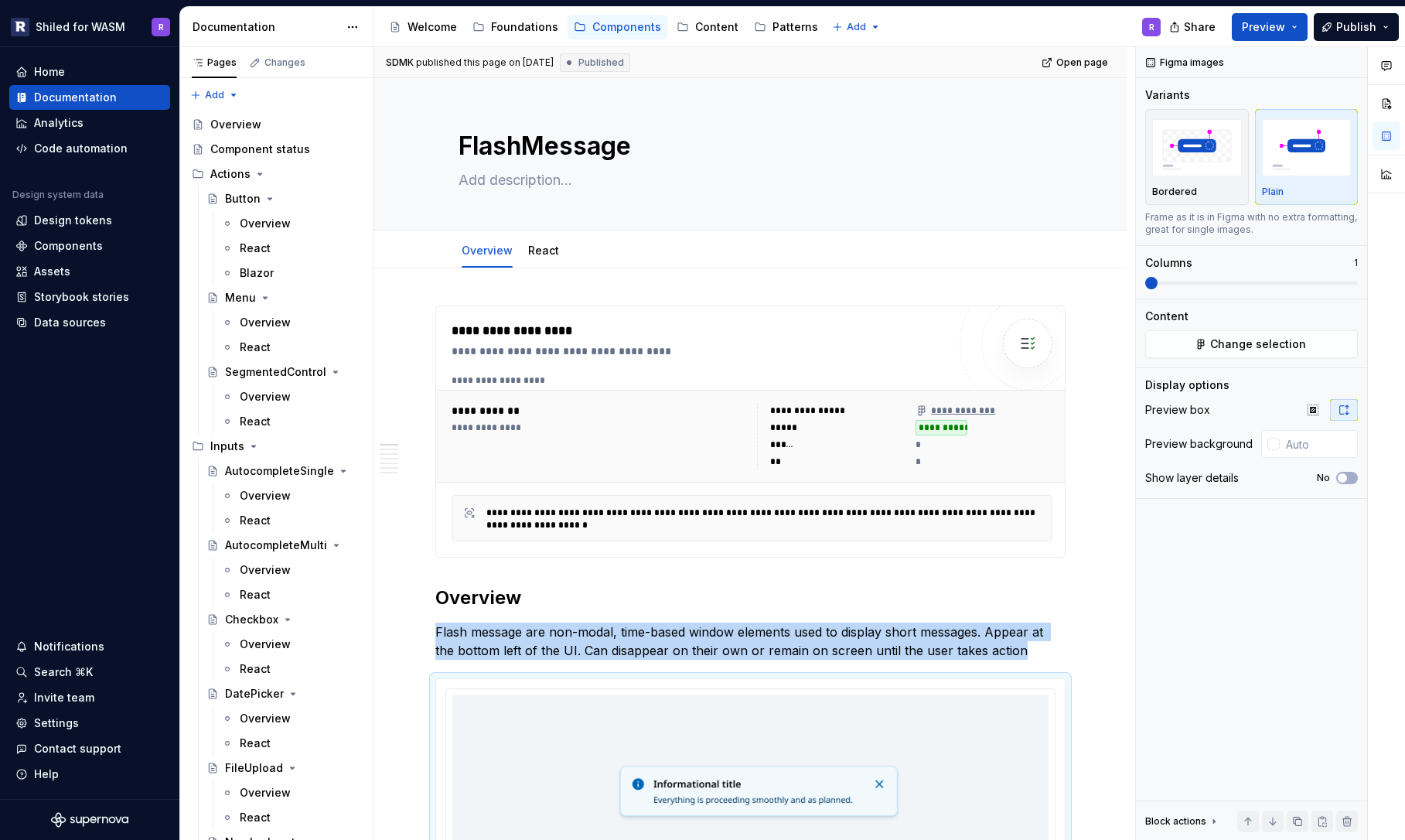
type textarea "*"
